Goal: Task Accomplishment & Management: Manage account settings

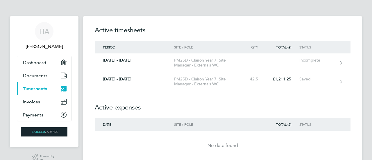
click at [35, 87] on span "Timesheets" at bounding box center [35, 89] width 24 height 6
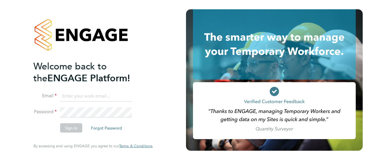
type input "hrn2286@gmail.com"
click at [73, 129] on button "Sign In" at bounding box center [71, 128] width 22 height 9
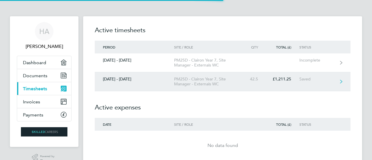
drag, startPoint x: 201, startPoint y: 90, endPoint x: 172, endPoint y: 90, distance: 28.8
click at [172, 90] on link "30 Aug - 05 Sept 2025 PM25D - Clairon Year 7, Site Manager - Externals WC 42.5 …" at bounding box center [223, 81] width 256 height 19
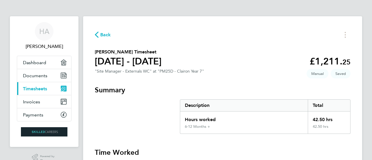
click at [36, 89] on span "Timesheets" at bounding box center [35, 89] width 24 height 6
